Goal: Find specific page/section: Find specific page/section

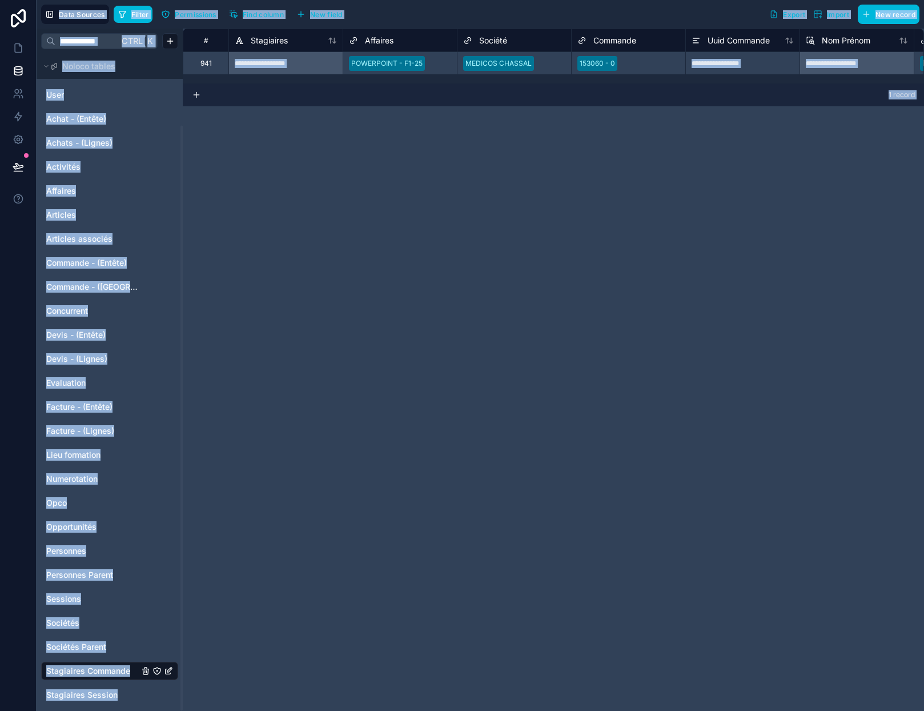
scroll to position [81, 0]
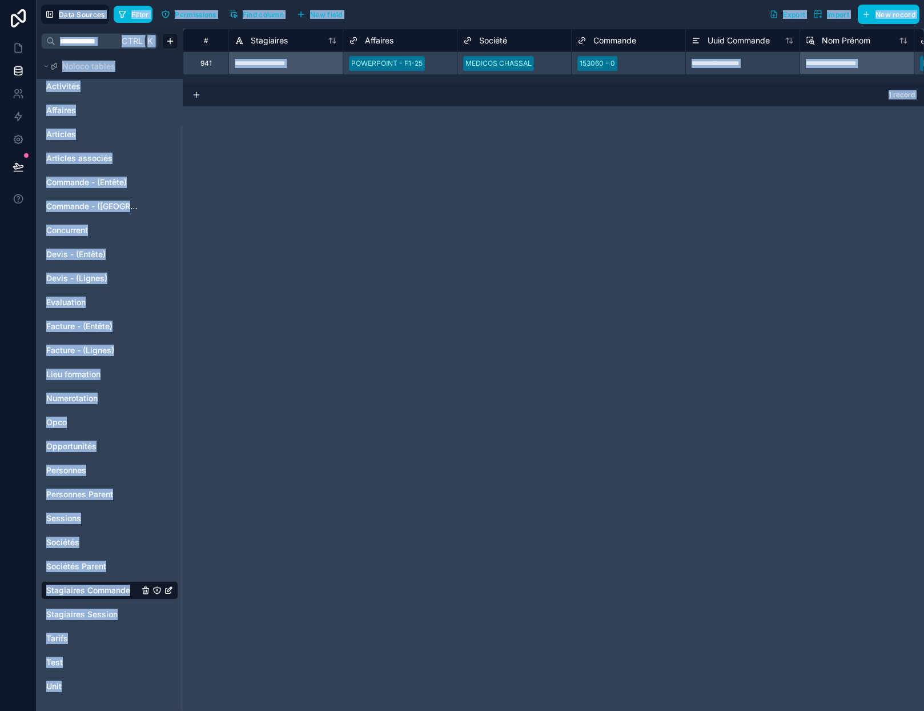
click at [67, 618] on span "Stagiaires Session" at bounding box center [81, 614] width 71 height 11
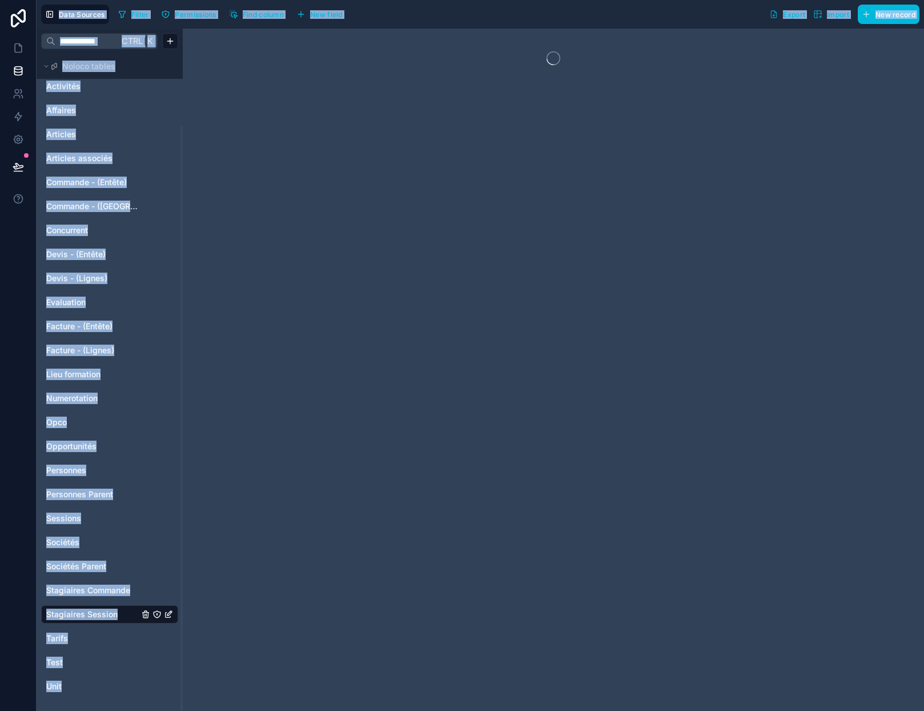
click at [74, 593] on span "Stagiaires Commande" at bounding box center [88, 590] width 84 height 11
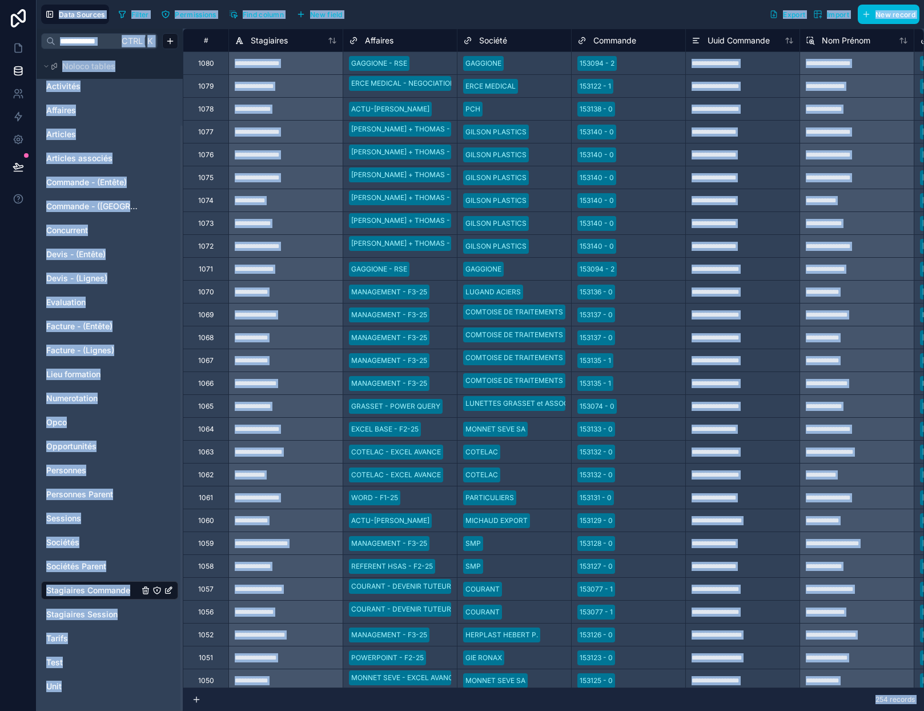
click at [76, 613] on span "Stagiaires Session" at bounding box center [81, 614] width 71 height 11
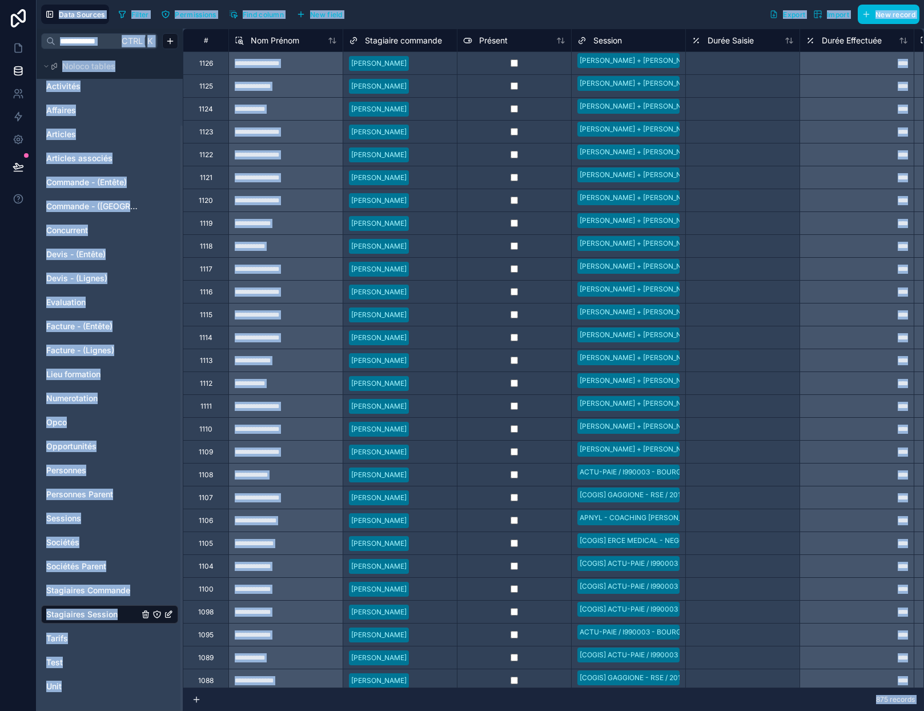
click at [74, 302] on span "Evaluation" at bounding box center [65, 302] width 39 height 11
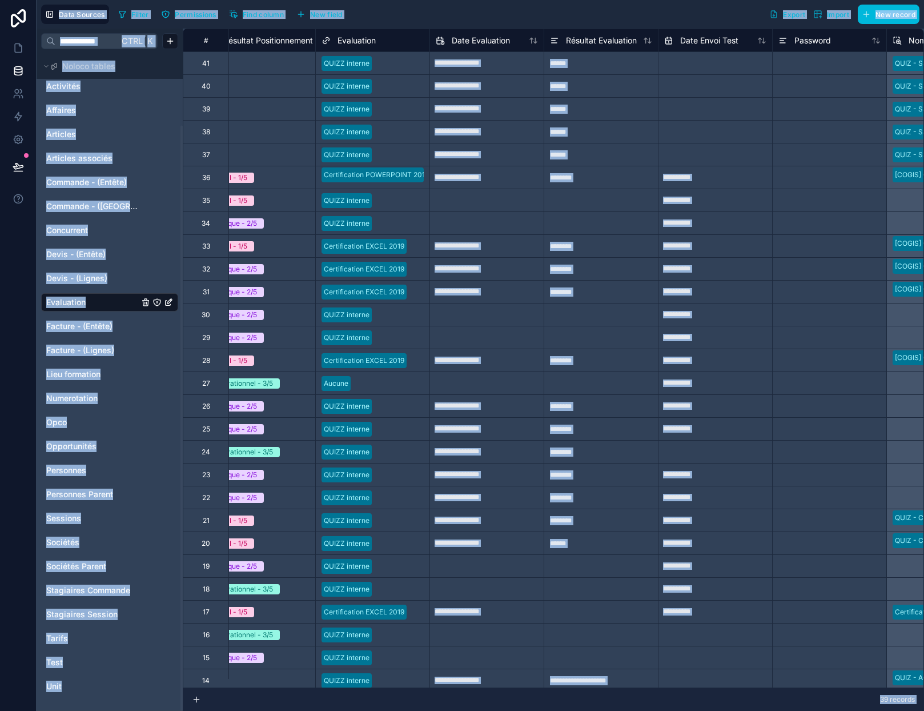
scroll to position [0, 830]
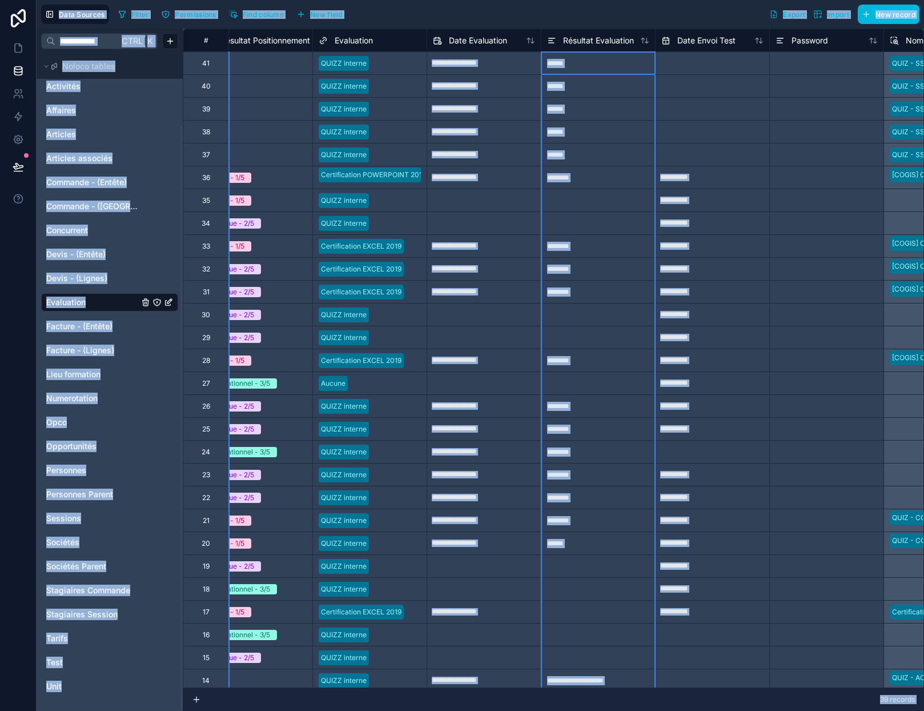
click at [599, 43] on span "Résultat Evaluation" at bounding box center [598, 40] width 71 height 11
